Goal: Task Accomplishment & Management: Use online tool/utility

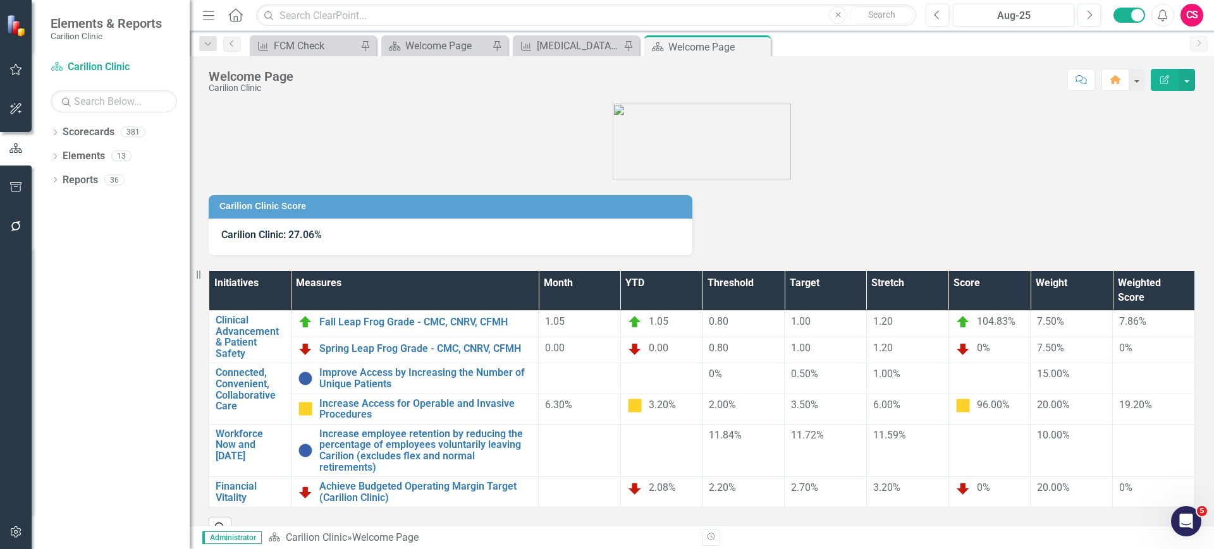
scroll to position [26, 0]
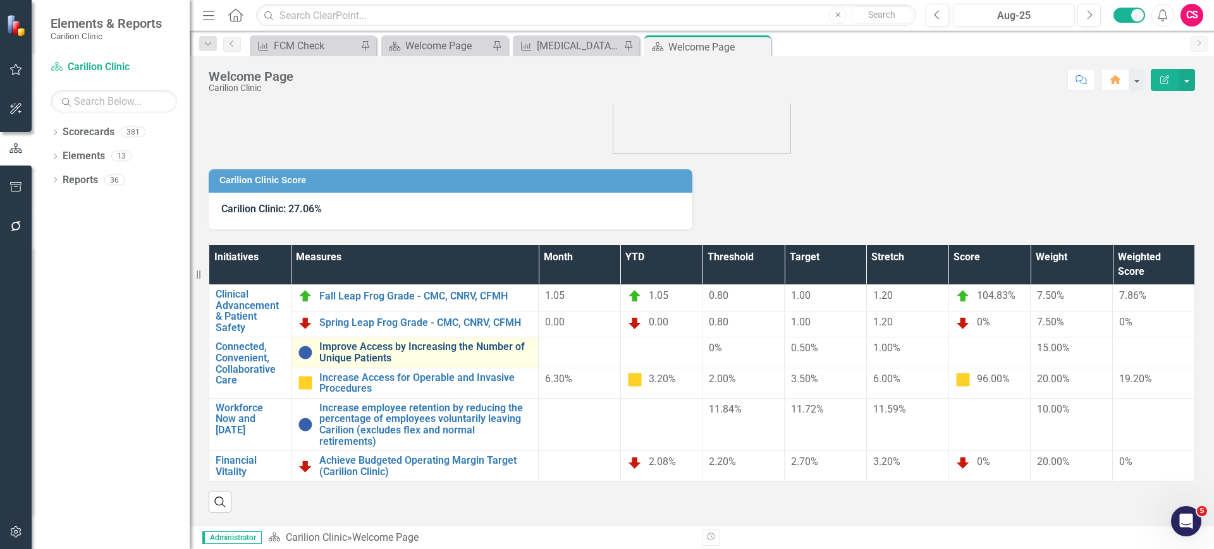
click at [376, 358] on link "Improve Access by Increasing the Number of Unique Patients" at bounding box center [425, 352] width 212 height 22
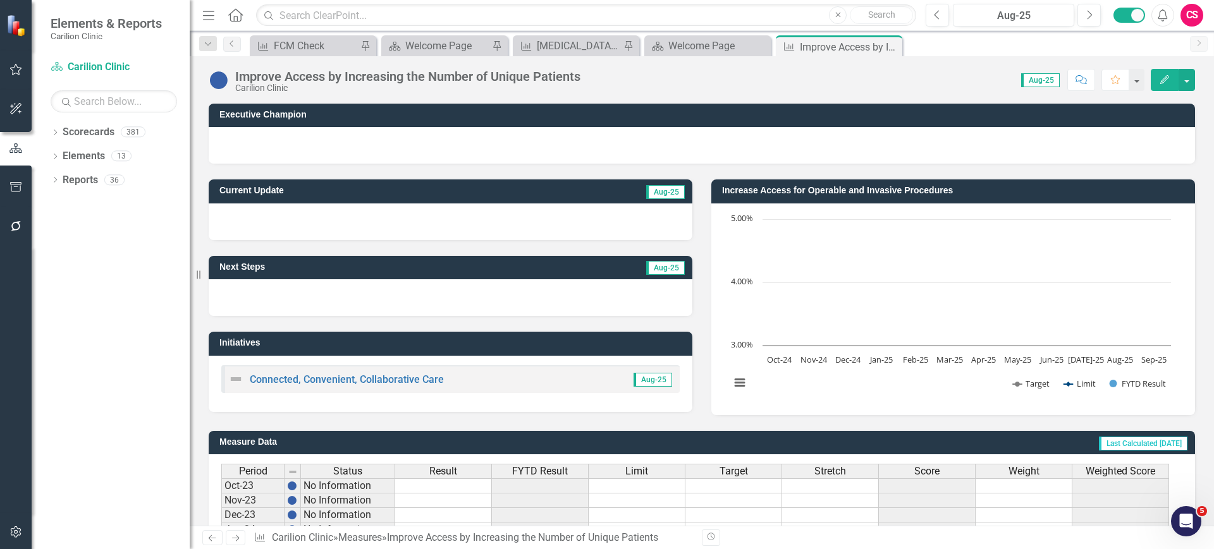
scroll to position [334, 0]
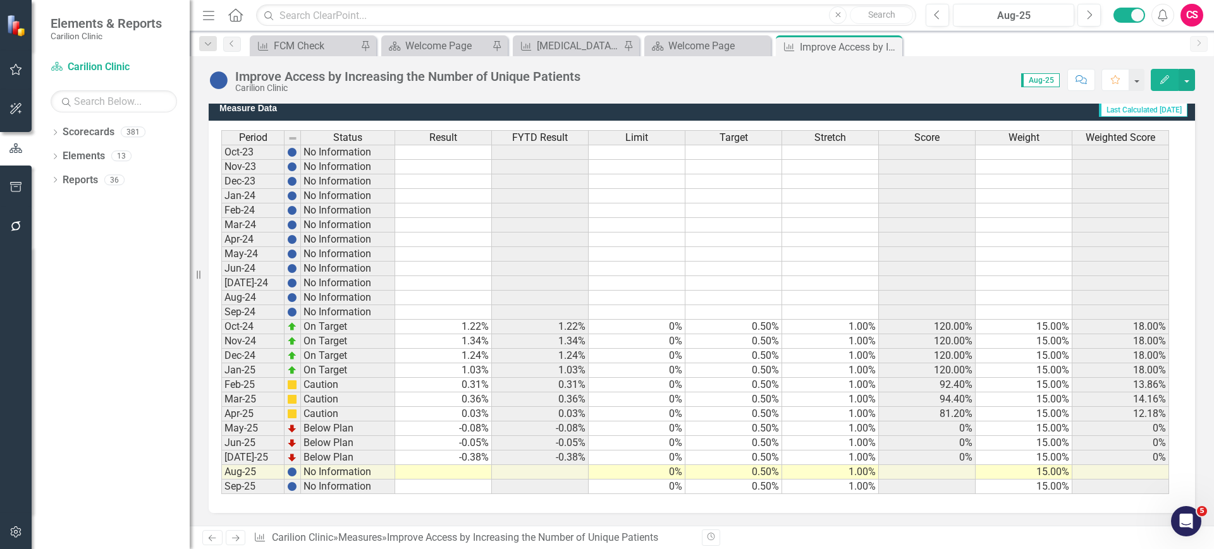
click at [568, 135] on div "FYTD Result" at bounding box center [540, 138] width 96 height 14
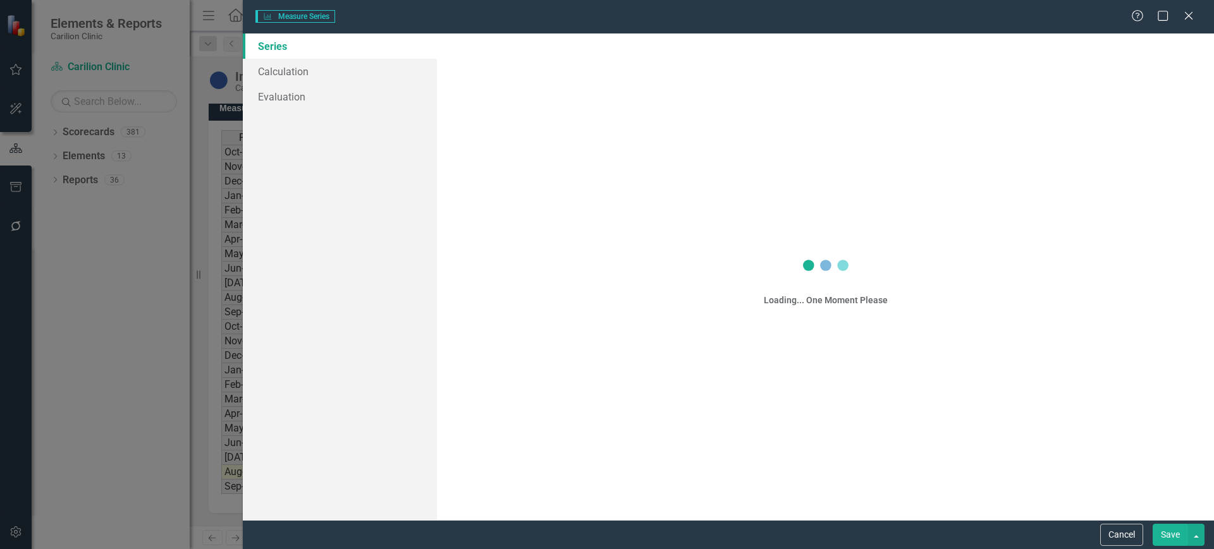
click at [366, 82] on div "Measure Series Measure Series Help Maximize Close Series Calculation Evaluation…" at bounding box center [607, 274] width 1214 height 549
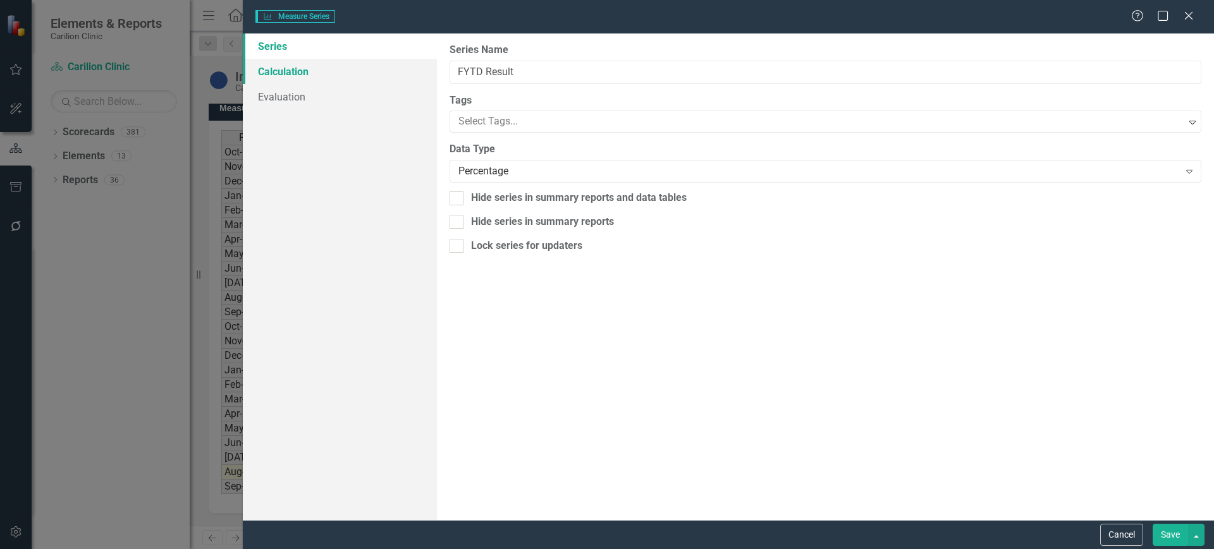
click at [331, 68] on link "Calculation" at bounding box center [340, 71] width 194 height 25
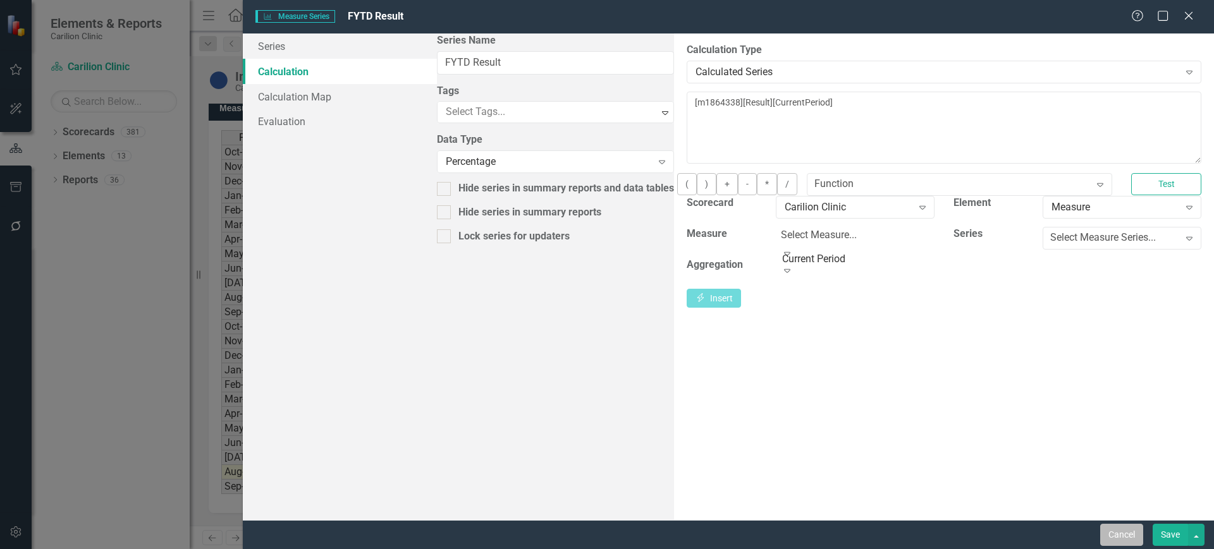
click at [1124, 533] on button "Cancel" at bounding box center [1121, 535] width 43 height 22
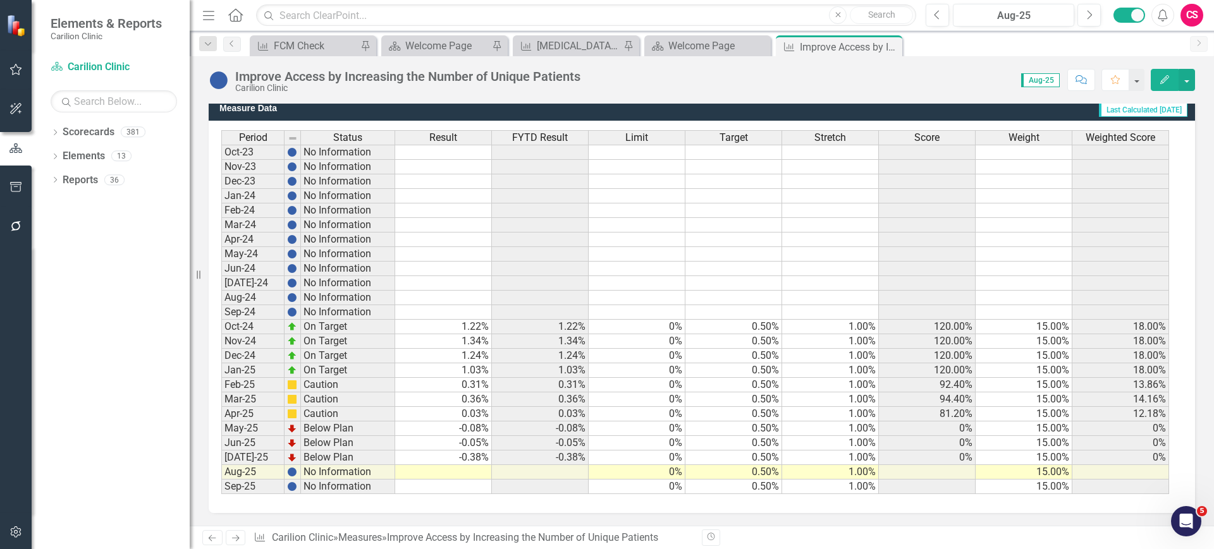
click at [21, 229] on icon "button" at bounding box center [15, 226] width 13 height 10
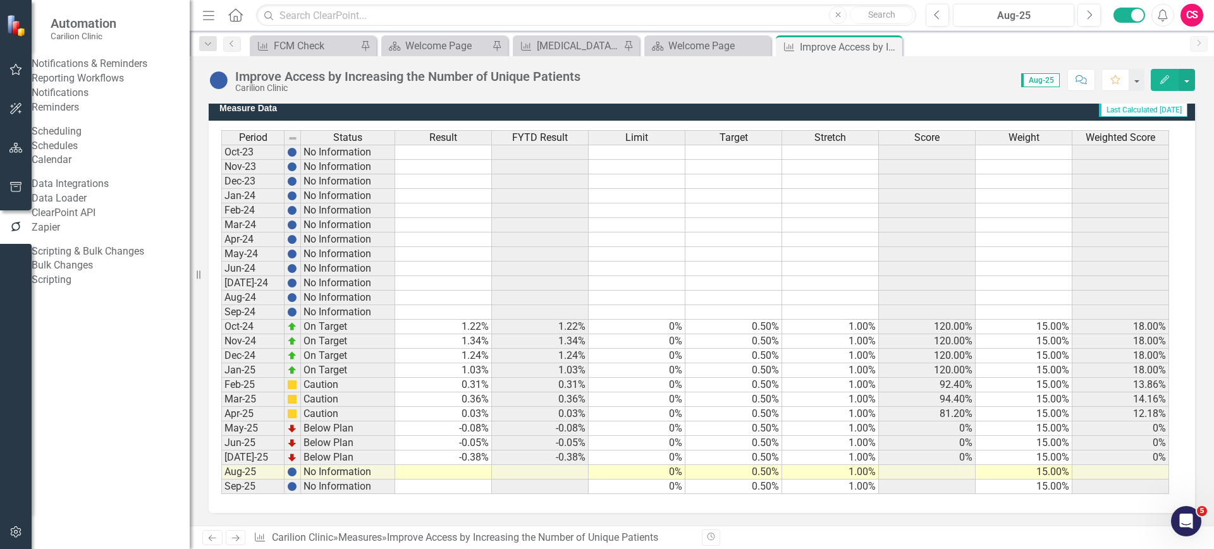
click at [86, 273] on link "Bulk Changes" at bounding box center [111, 266] width 158 height 15
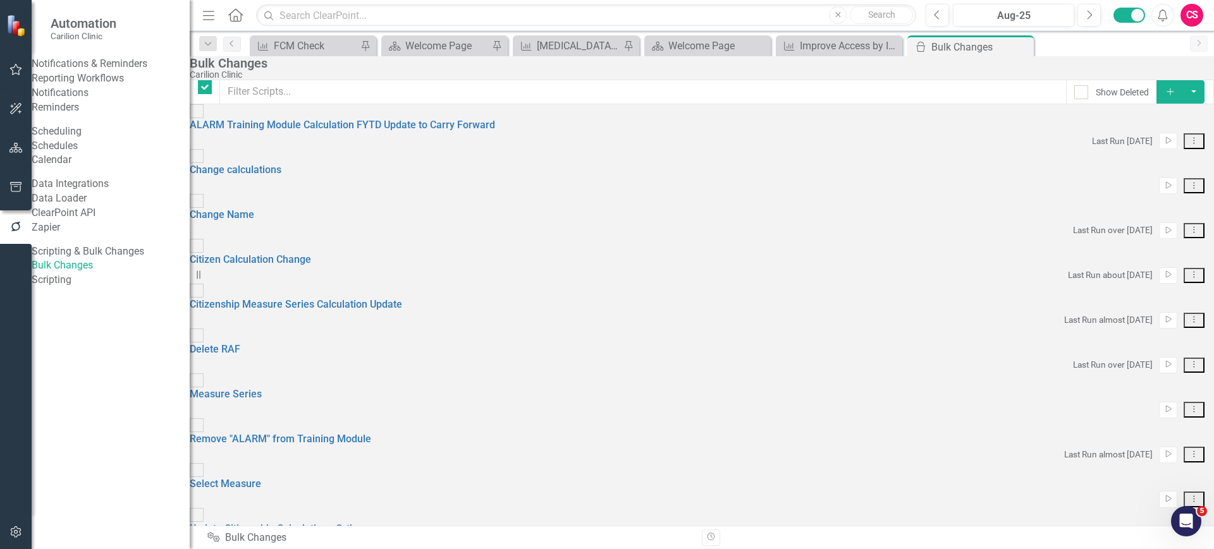
checkbox input "false"
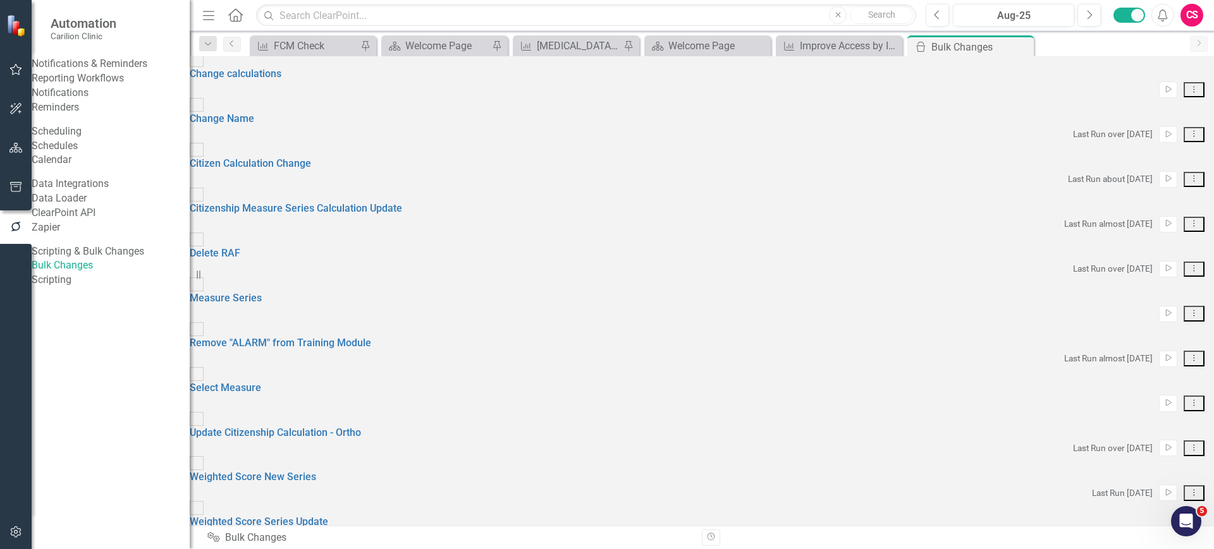
drag, startPoint x: 303, startPoint y: 344, endPoint x: 302, endPoint y: 404, distance: 60.1
click at [302, 404] on div "Show Deleted Add ALARM Training Module Calculation FYTD Update to Carry Forward…" at bounding box center [702, 410] width 1024 height 852
click at [301, 427] on link "Update Citizenship Calculation - Ortho" at bounding box center [275, 433] width 171 height 12
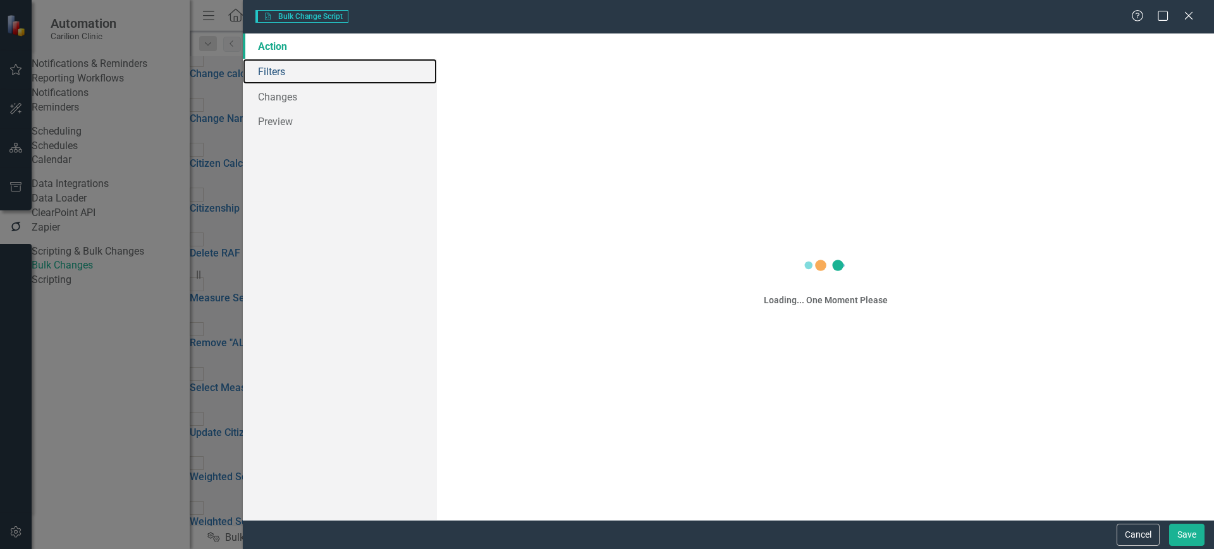
click at [291, 66] on link "Filters" at bounding box center [340, 71] width 194 height 25
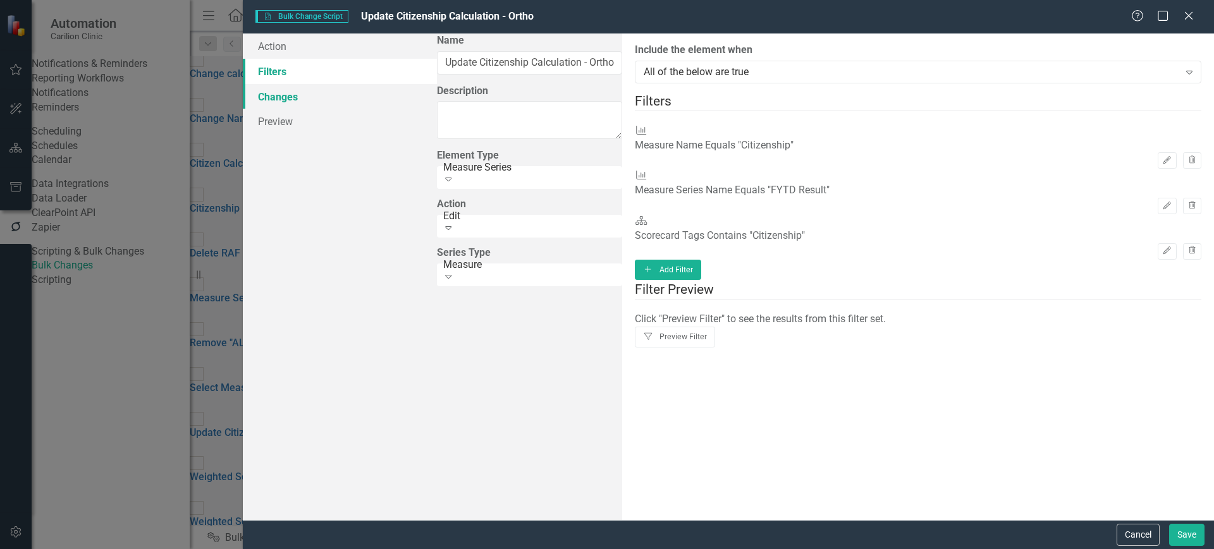
click at [292, 107] on link "Changes" at bounding box center [340, 96] width 194 height 25
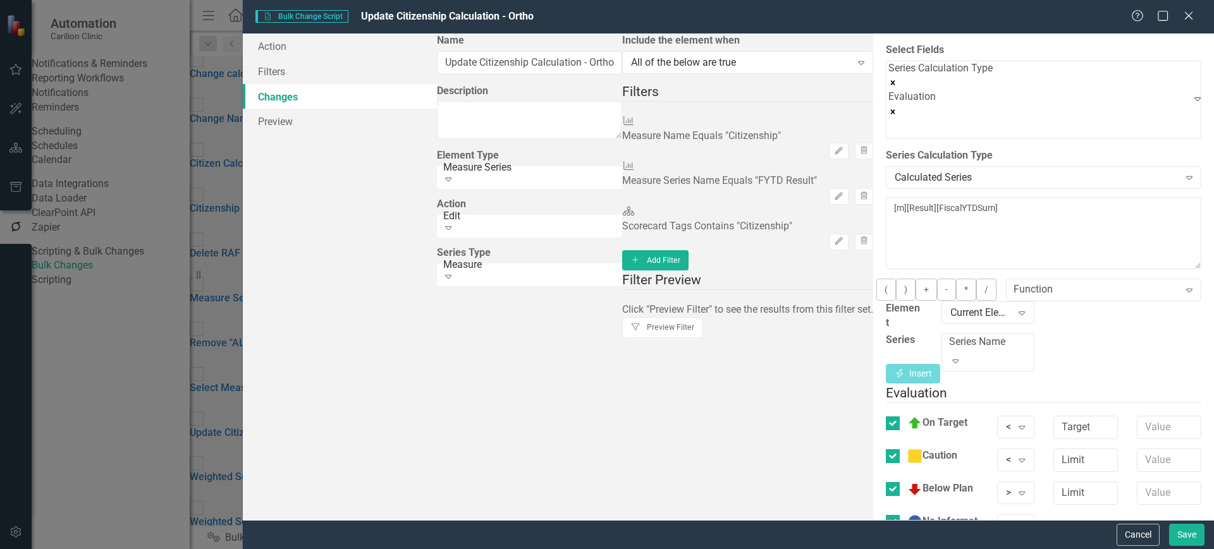
click at [1151, 535] on button "Cancel" at bounding box center [1137, 535] width 43 height 22
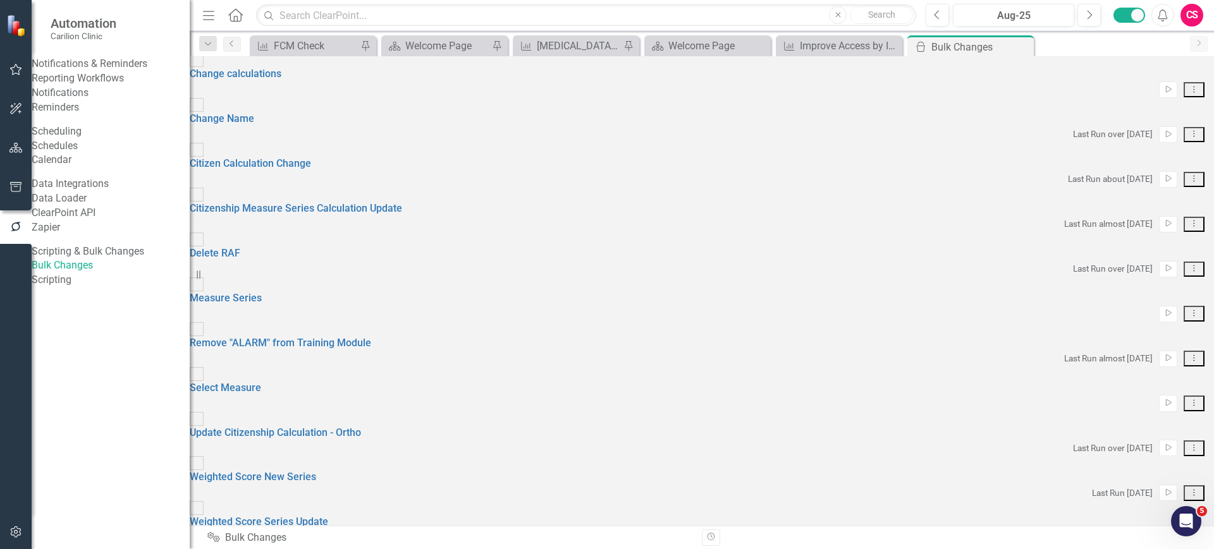
scroll to position [0, 0]
